Goal: Task Accomplishment & Management: Use online tool/utility

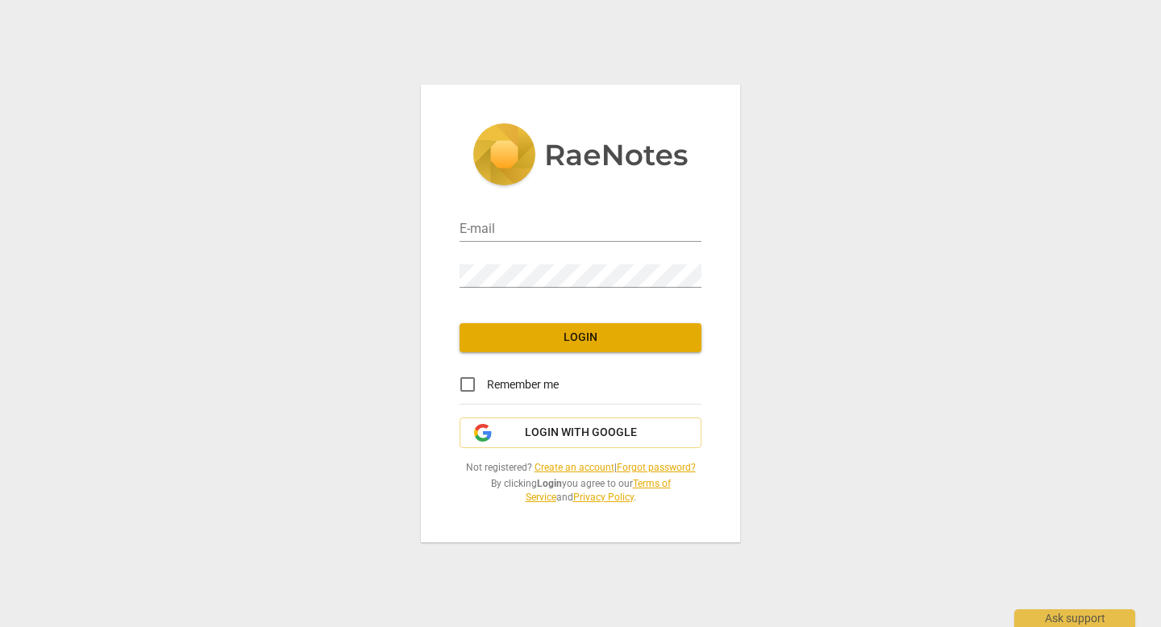
type input "[EMAIL_ADDRESS][DOMAIN_NAME]"
click at [584, 348] on button "Login" at bounding box center [580, 337] width 242 height 29
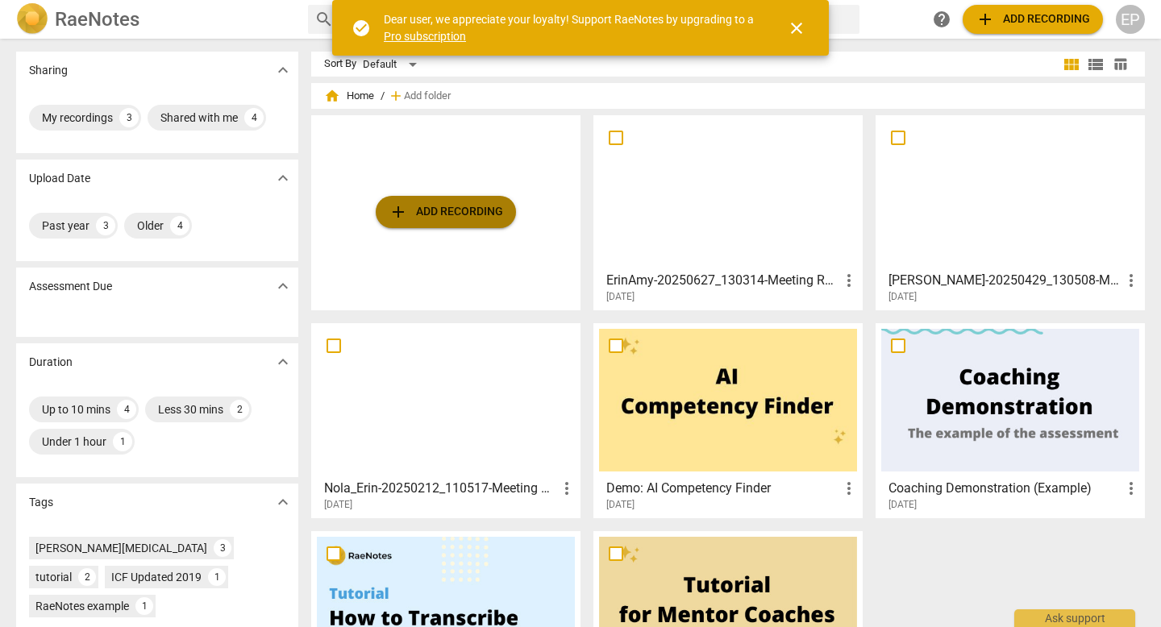
click at [461, 210] on span "add Add recording" at bounding box center [446, 211] width 114 height 19
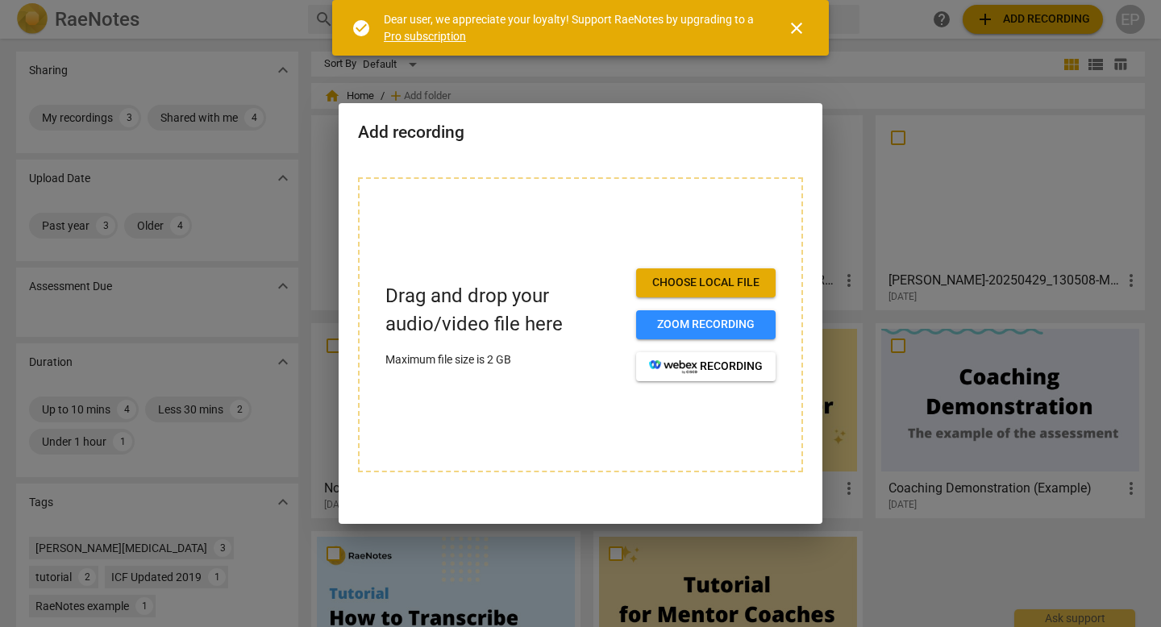
click at [673, 281] on span "Choose local file" at bounding box center [706, 283] width 114 height 16
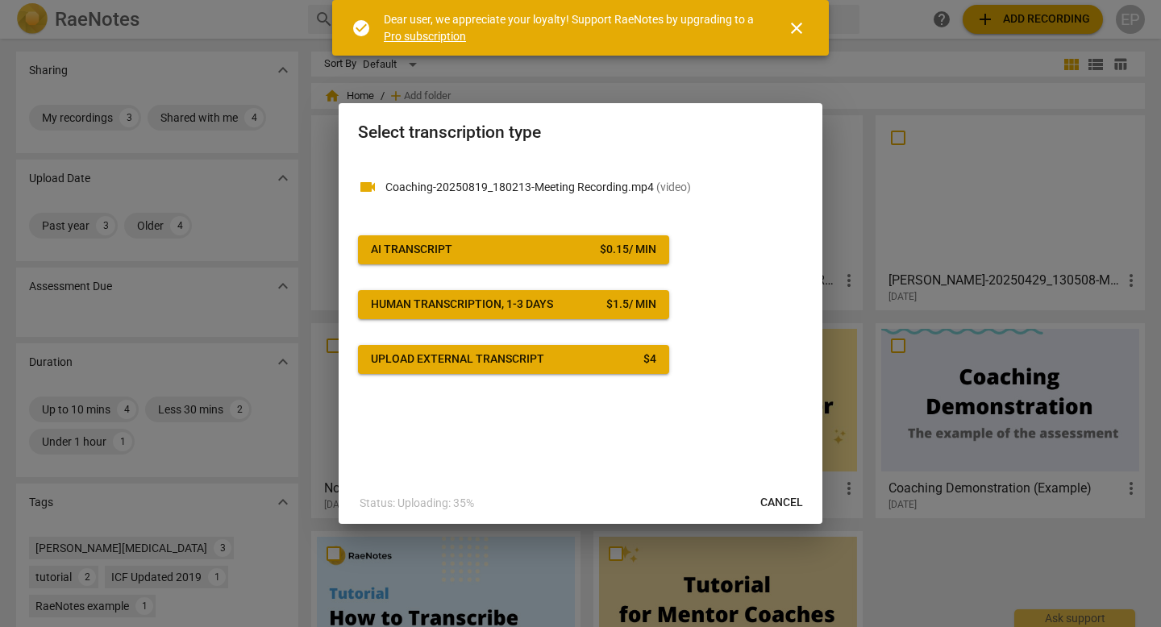
click at [440, 248] on div "AI Transcript" at bounding box center [411, 250] width 81 height 16
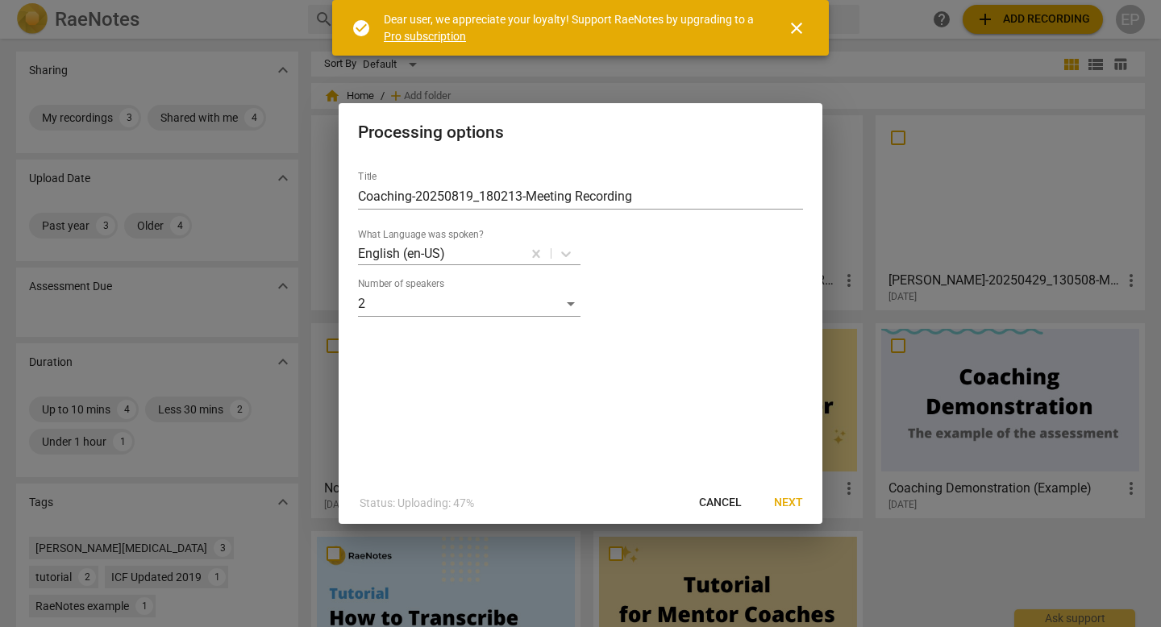
click at [788, 502] on span "Next" at bounding box center [788, 503] width 29 height 16
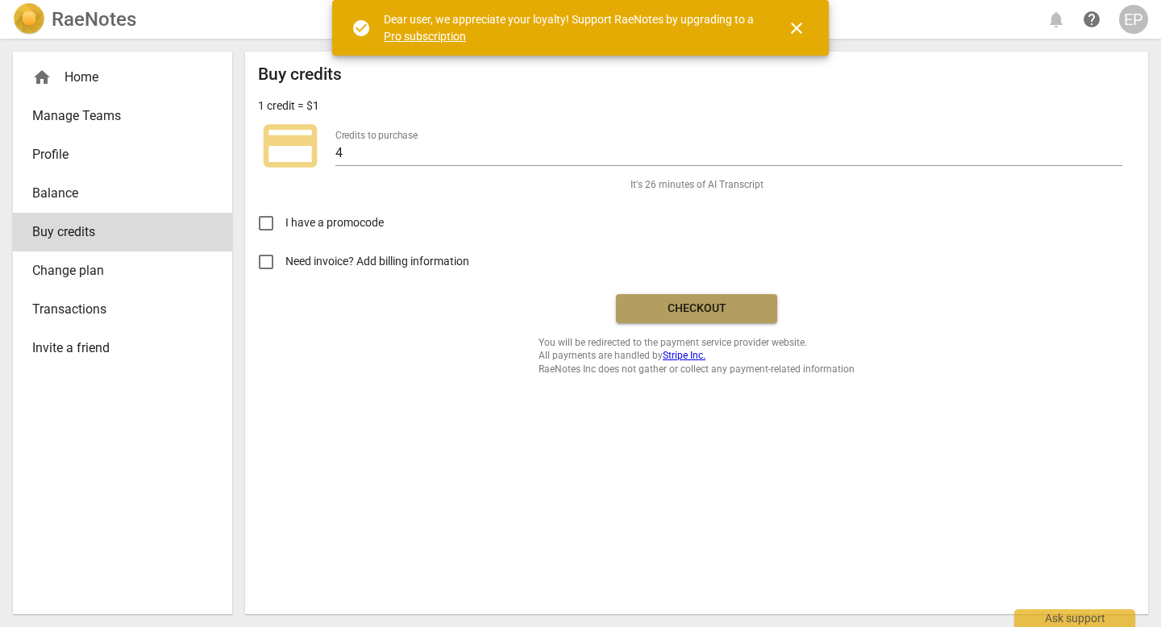
click at [685, 306] on span "Checkout" at bounding box center [696, 309] width 135 height 16
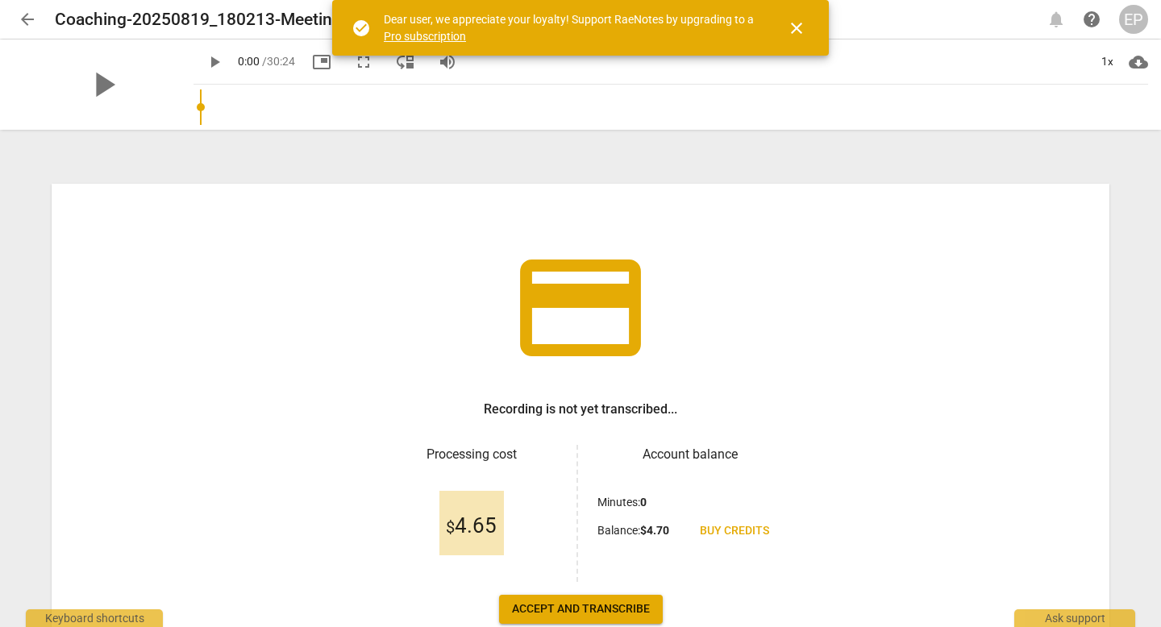
scroll to position [100, 0]
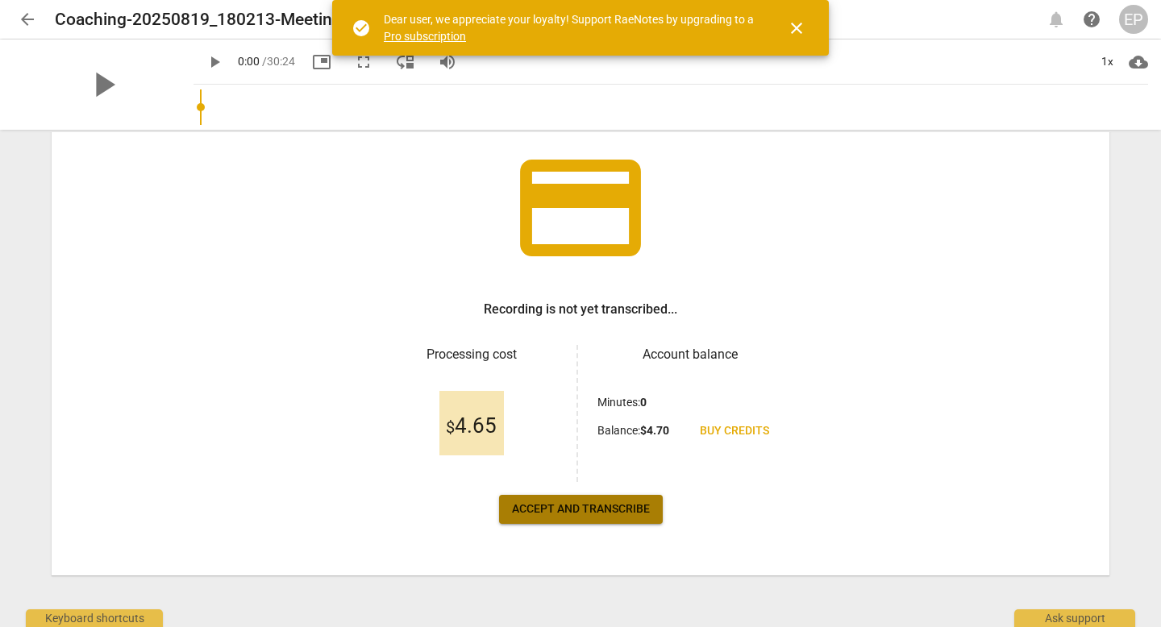
click at [575, 503] on span "Accept and transcribe" at bounding box center [581, 509] width 138 height 16
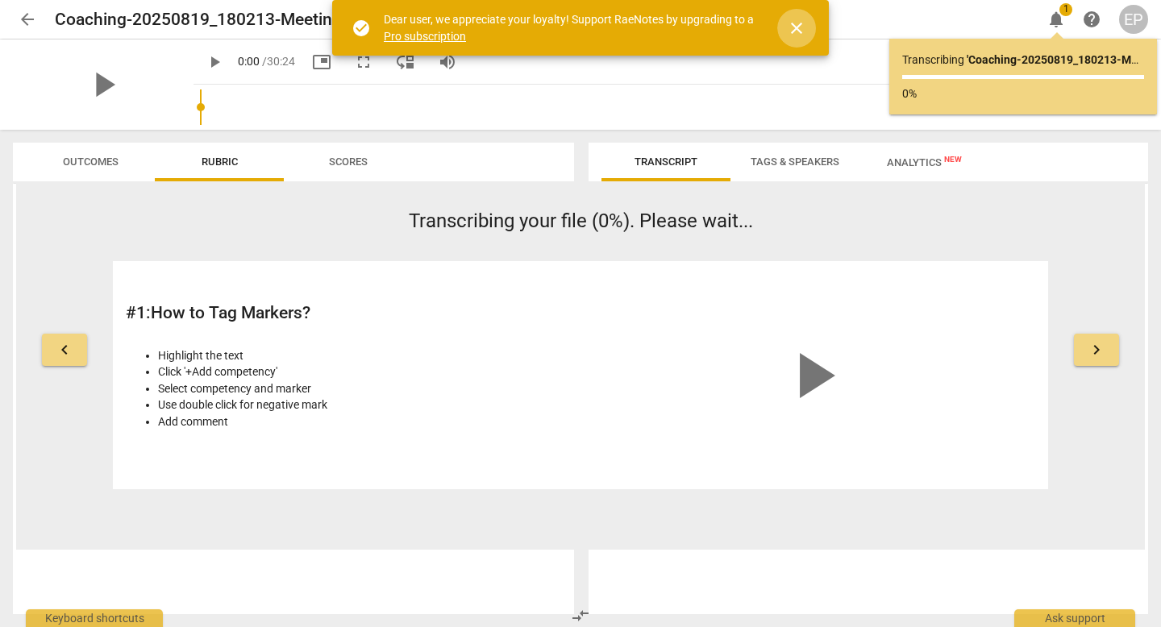
click at [803, 26] on span "close" at bounding box center [796, 28] width 19 height 19
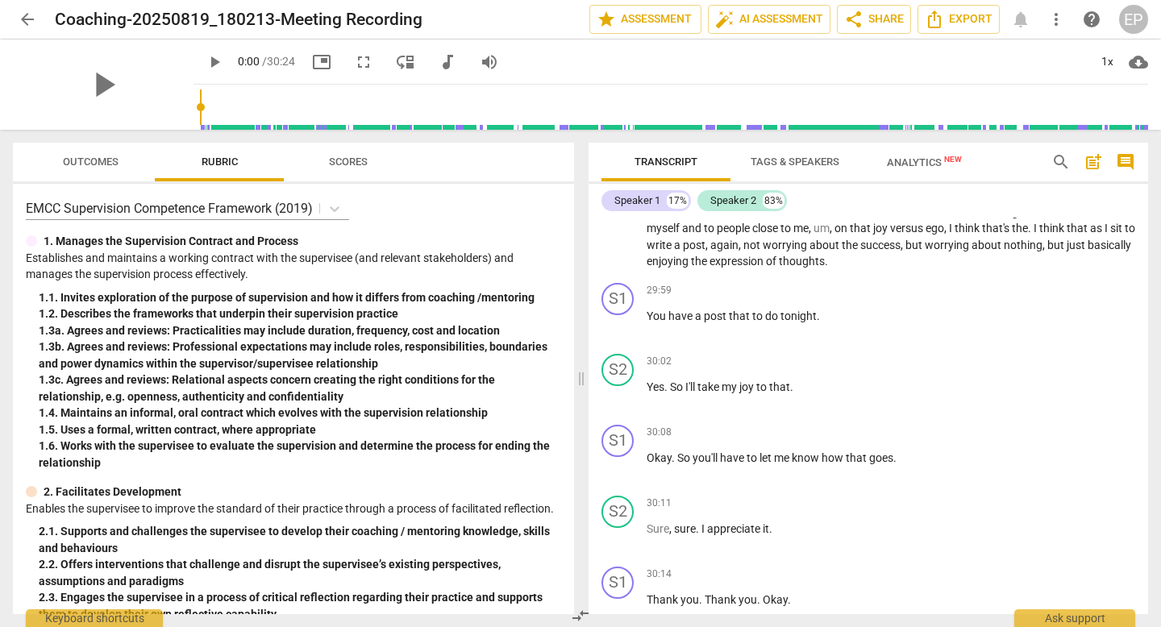
scroll to position [6995, 0]
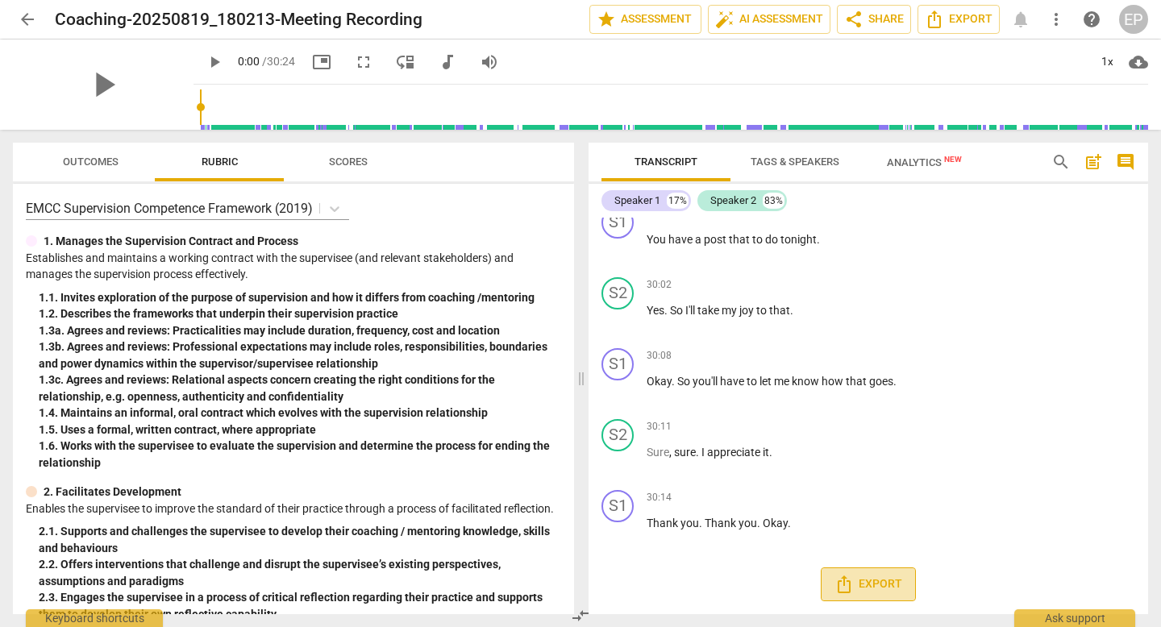
click at [854, 586] on span "Export" at bounding box center [868, 584] width 68 height 19
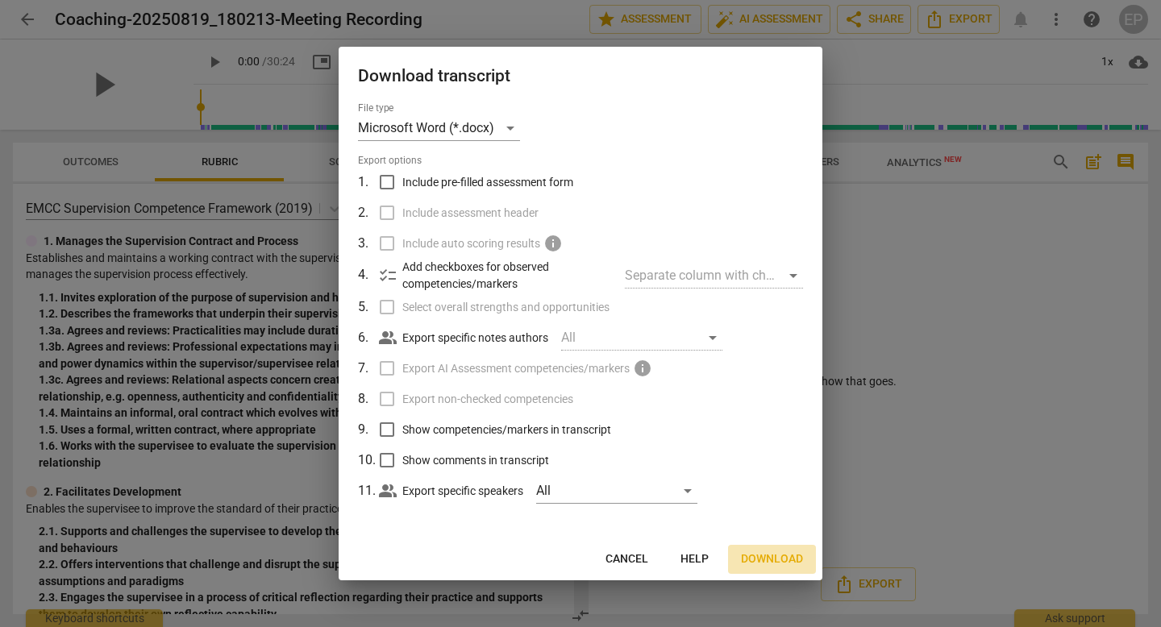
click at [777, 555] on span "Download" at bounding box center [772, 559] width 62 height 16
